Goal: Entertainment & Leisure: Consume media (video, audio)

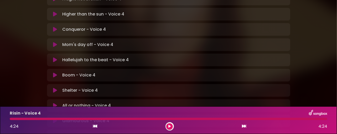
scroll to position [149, 0]
click at [56, 73] on icon at bounding box center [55, 75] width 4 height 5
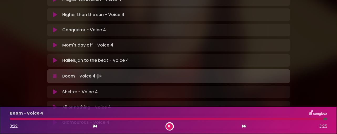
click at [9, 117] on div "Boom - Voice 4 3:22 3:25" at bounding box center [169, 120] width 324 height 21
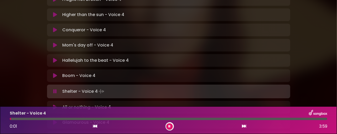
click at [57, 73] on icon at bounding box center [55, 75] width 4 height 5
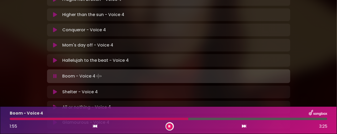
click at [167, 130] on div "1:55 3:25" at bounding box center [169, 126] width 324 height 8
click at [170, 124] on button at bounding box center [169, 126] width 7 height 7
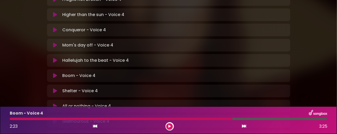
click at [166, 123] on button at bounding box center [169, 126] width 7 height 7
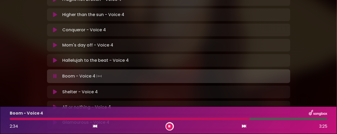
click at [167, 124] on div at bounding box center [169, 126] width 8 height 8
click at [169, 127] on icon at bounding box center [170, 126] width 2 height 3
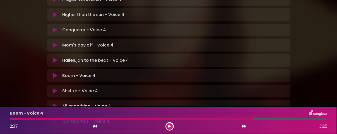
click at [169, 127] on icon at bounding box center [169, 126] width 2 height 3
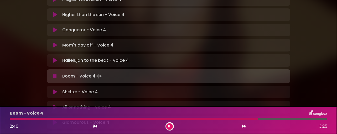
click at [169, 125] on icon at bounding box center [170, 126] width 2 height 3
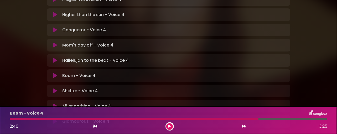
click at [177, 39] on div "Mom's day off - Voice 4 Loading Track..." at bounding box center [168, 45] width 243 height 13
click at [10, 118] on div at bounding box center [134, 119] width 249 height 2
click at [13, 120] on div "Boom - Voice 4 2:40 3:25" at bounding box center [169, 120] width 324 height 21
click at [94, 127] on icon at bounding box center [95, 126] width 4 height 4
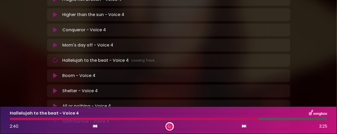
click at [94, 127] on icon at bounding box center [95, 126] width 4 height 4
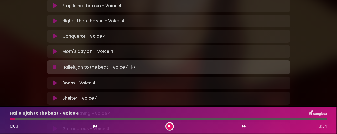
scroll to position [140, 0]
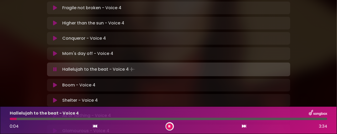
click at [70, 82] on p "Boom - Voice 4 Loading Track..." at bounding box center [78, 85] width 33 height 6
click at [54, 82] on icon at bounding box center [55, 84] width 4 height 5
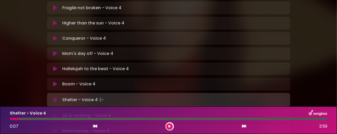
click at [52, 128] on button at bounding box center [55, 130] width 10 height 5
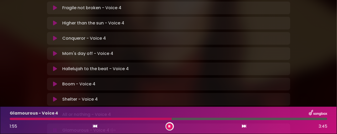
click at [169, 129] on button at bounding box center [169, 126] width 7 height 7
